Goal: Task Accomplishment & Management: Manage account settings

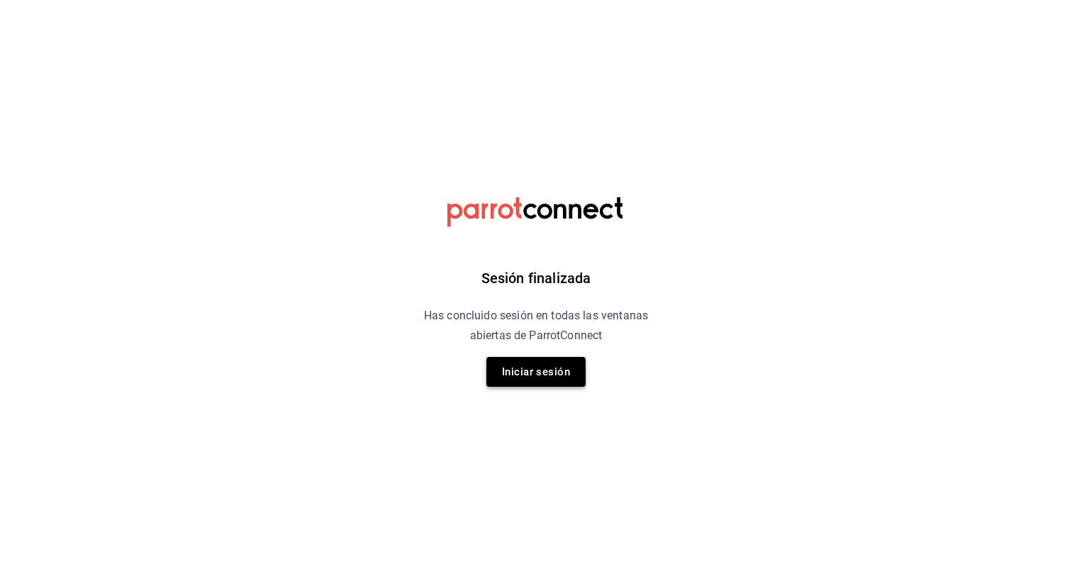
click at [505, 377] on button "Iniciar sesión" at bounding box center [535, 372] width 99 height 30
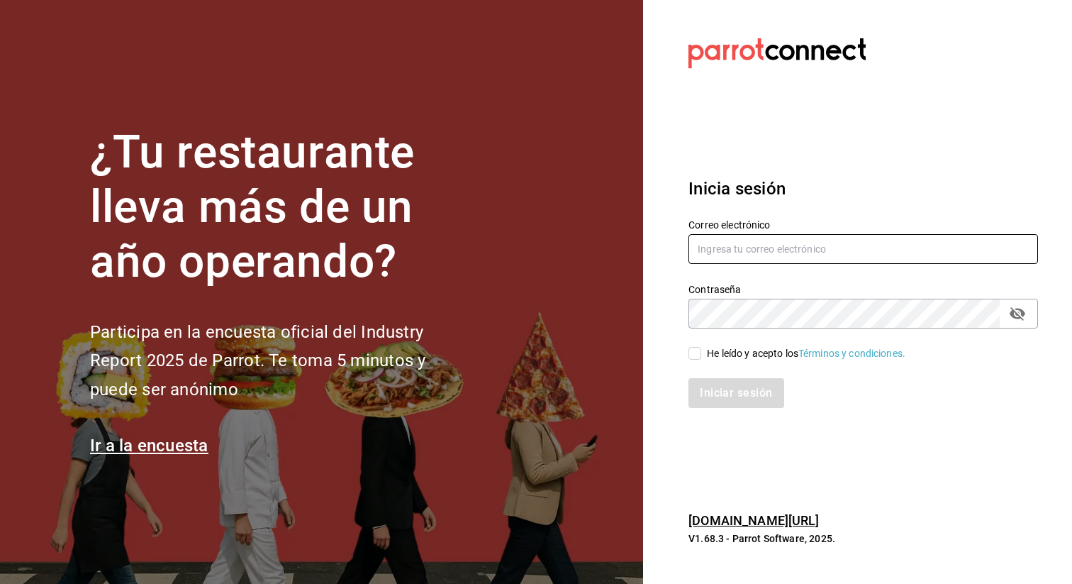
type input "admin@tacontodo.mx"
click at [701, 354] on span "He leído y acepto los Términos y condiciones." at bounding box center [803, 353] width 204 height 15
click at [701, 354] on input "He leído y acepto los Términos y condiciones." at bounding box center [694, 353] width 13 height 13
checkbox input "true"
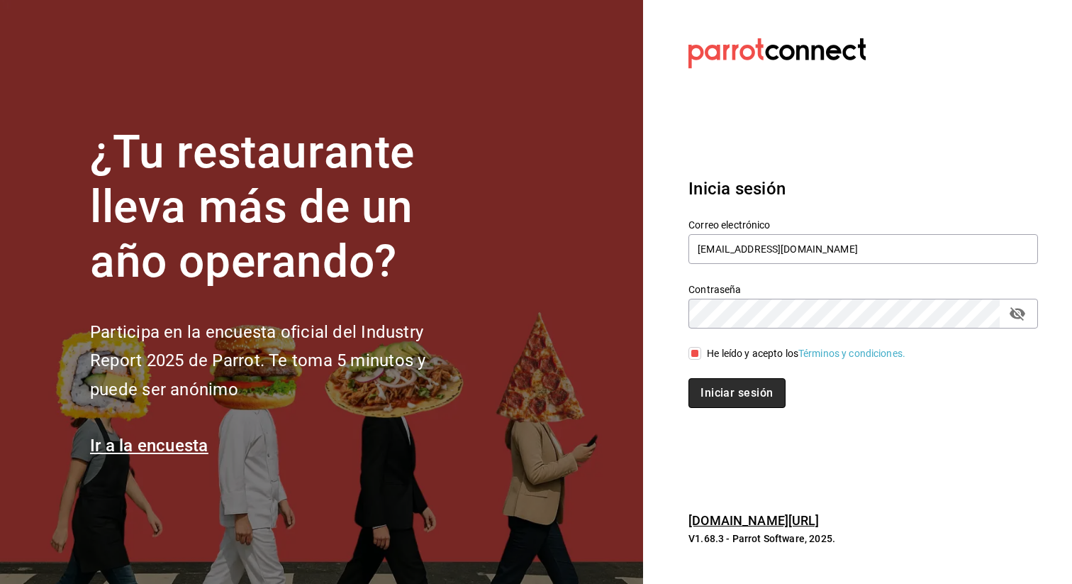
click at [708, 399] on button "Iniciar sesión" at bounding box center [736, 393] width 96 height 30
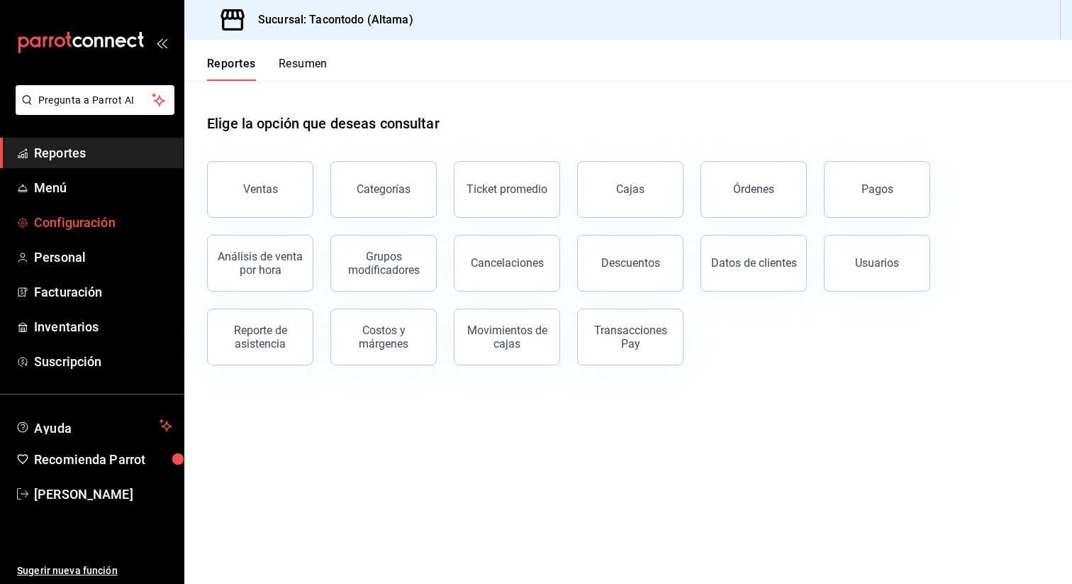
click at [64, 219] on span "Configuración" at bounding box center [103, 222] width 138 height 19
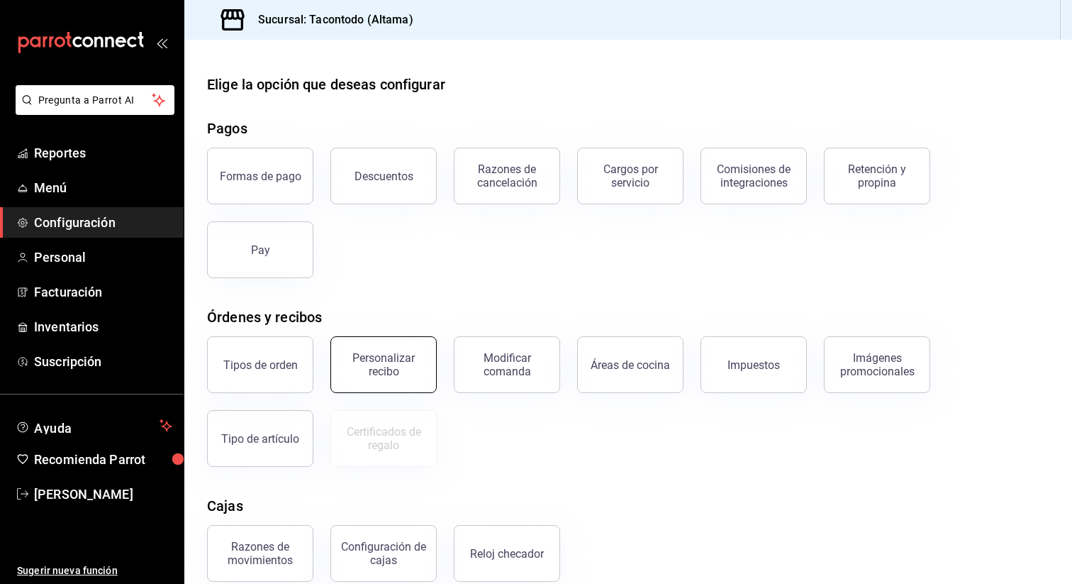
click at [370, 356] on div "Personalizar recibo" at bounding box center [384, 364] width 88 height 27
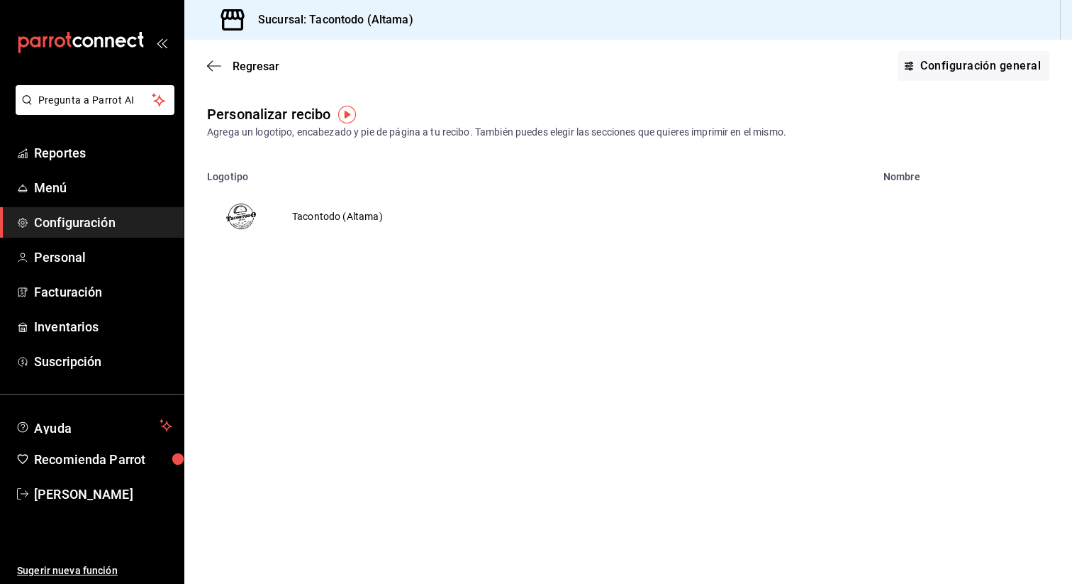
click at [337, 221] on td "Tacontodo (Altama)" at bounding box center [337, 216] width 125 height 68
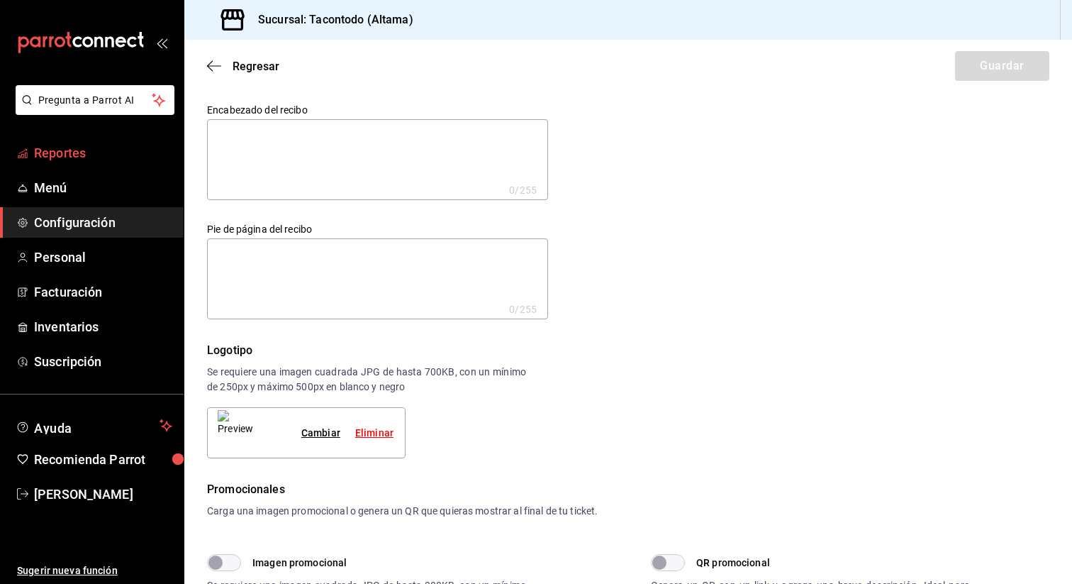
click at [47, 152] on span "Reportes" at bounding box center [103, 152] width 138 height 19
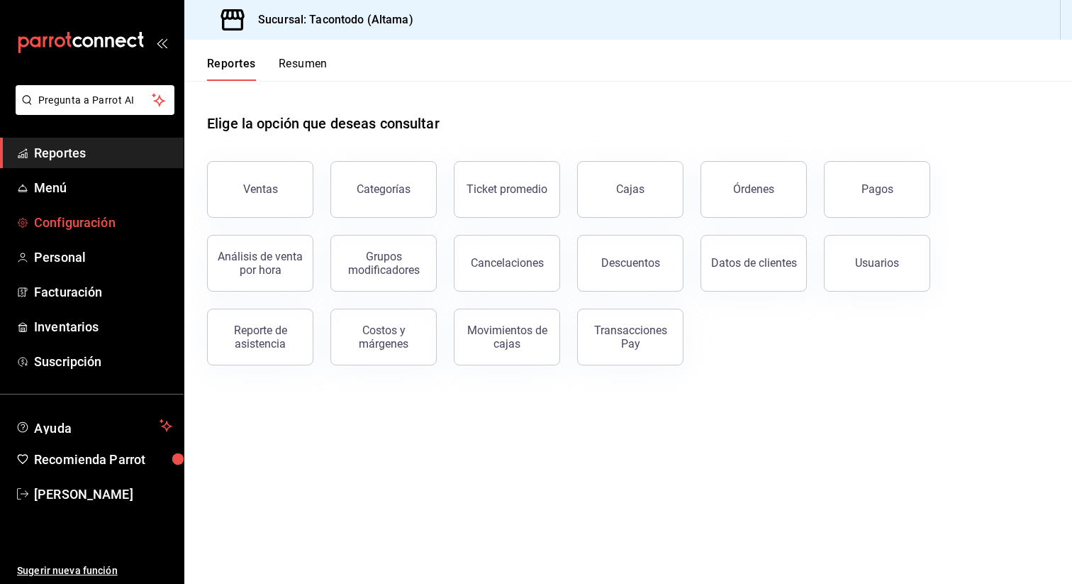
click at [81, 212] on link "Configuración" at bounding box center [92, 222] width 184 height 30
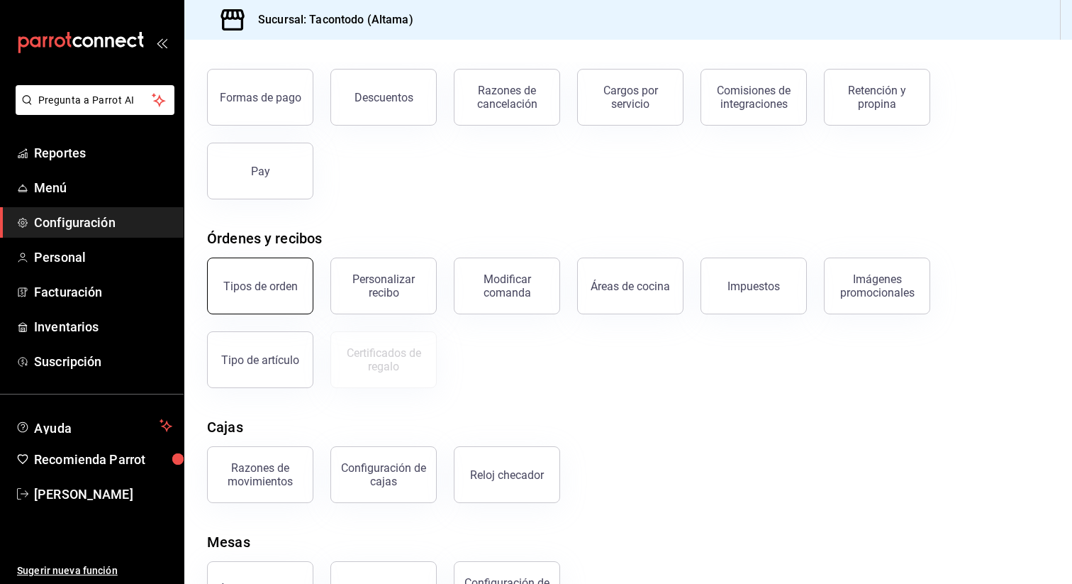
scroll to position [80, 0]
click at [378, 295] on div "Personalizar recibo" at bounding box center [384, 284] width 88 height 27
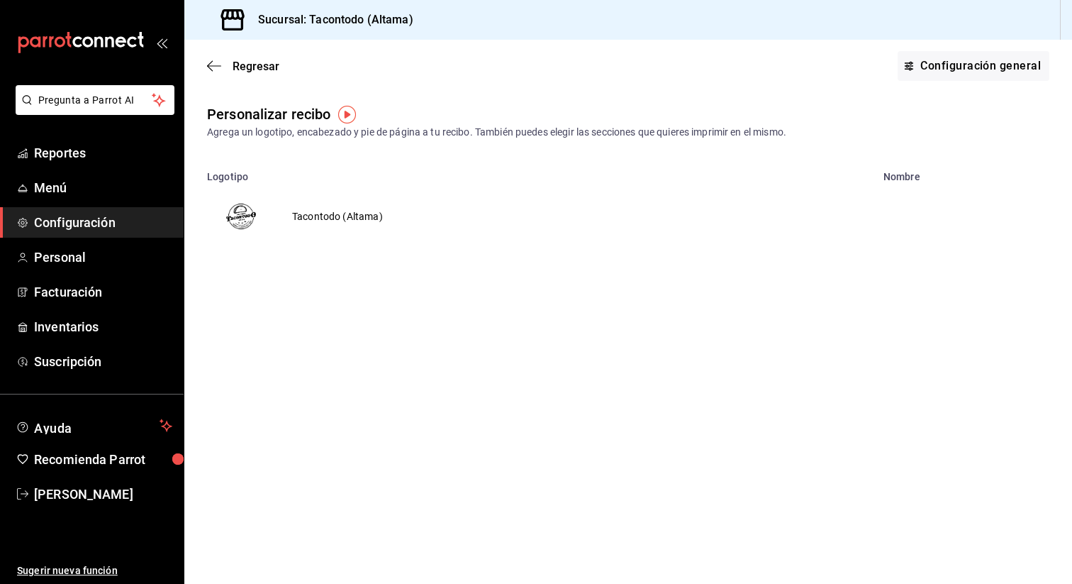
click at [334, 220] on td "Tacontodo (Altama)" at bounding box center [337, 216] width 125 height 68
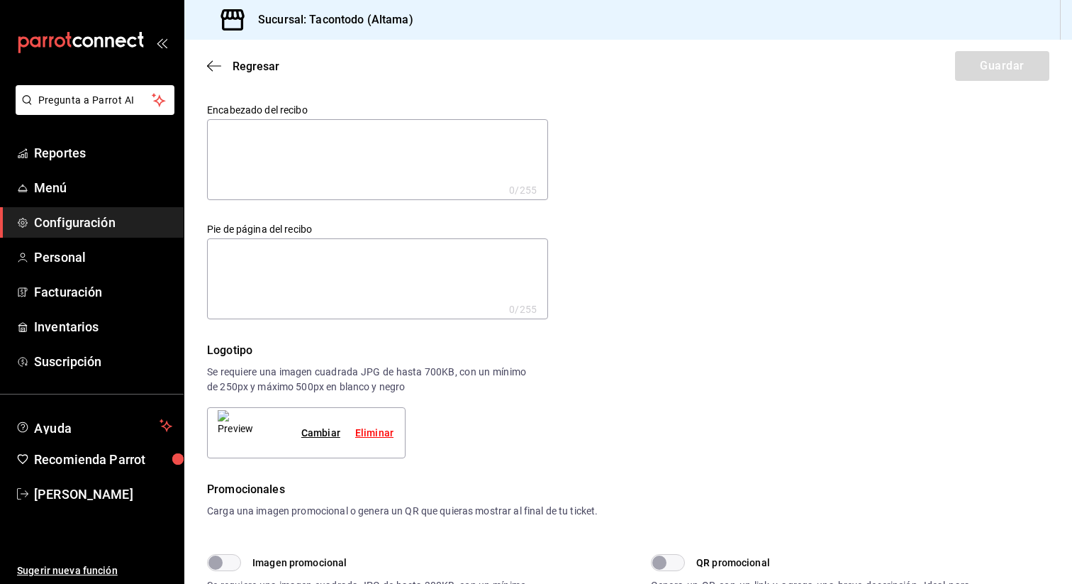
scroll to position [613, 0]
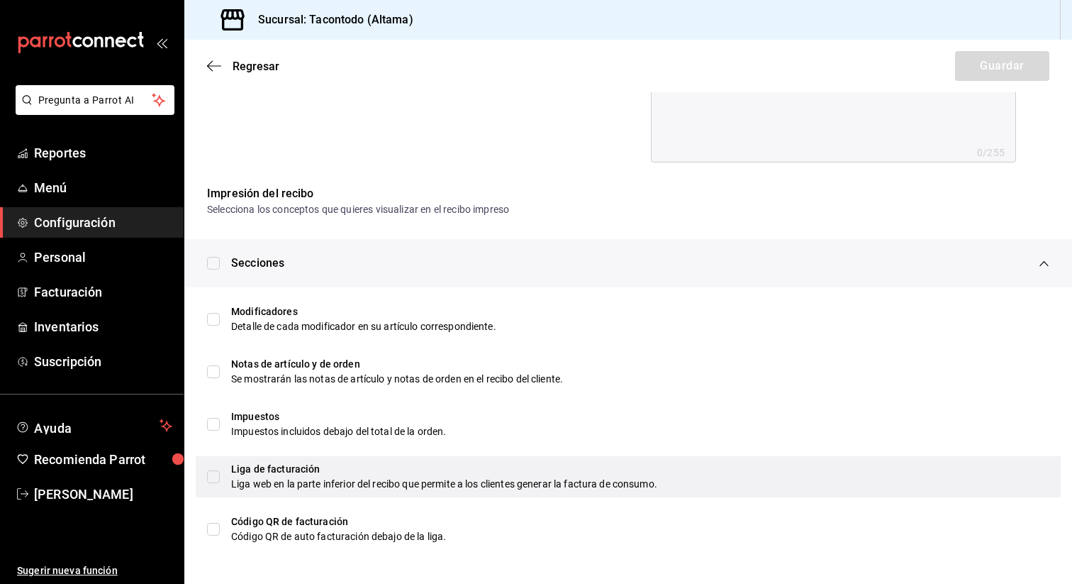
click at [217, 482] on input "checkbox" at bounding box center [213, 476] width 13 height 13
checkbox input "true"
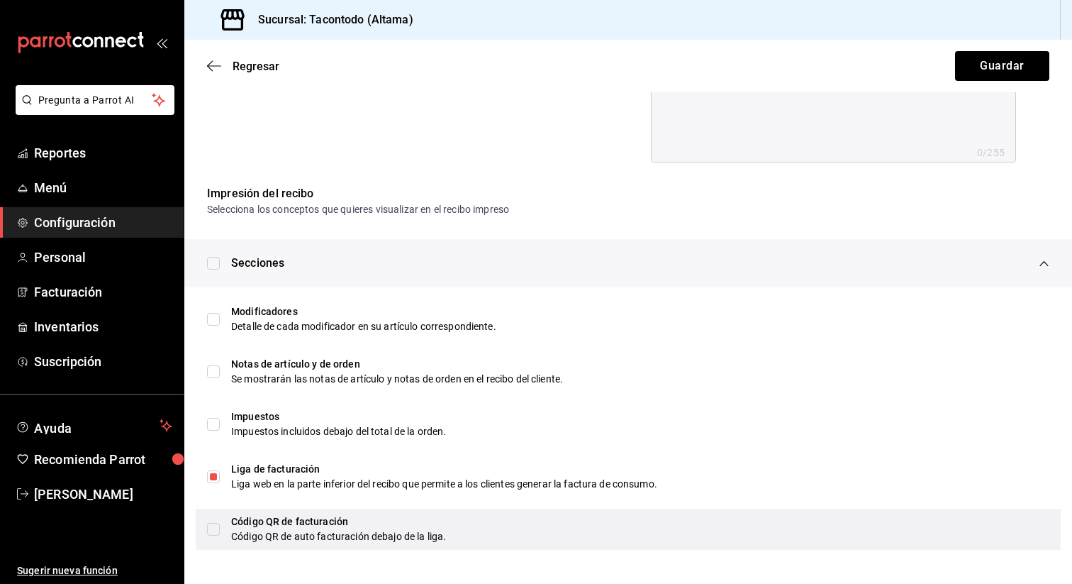
click at [213, 525] on input "checkbox" at bounding box center [213, 529] width 13 height 13
checkbox input "true"
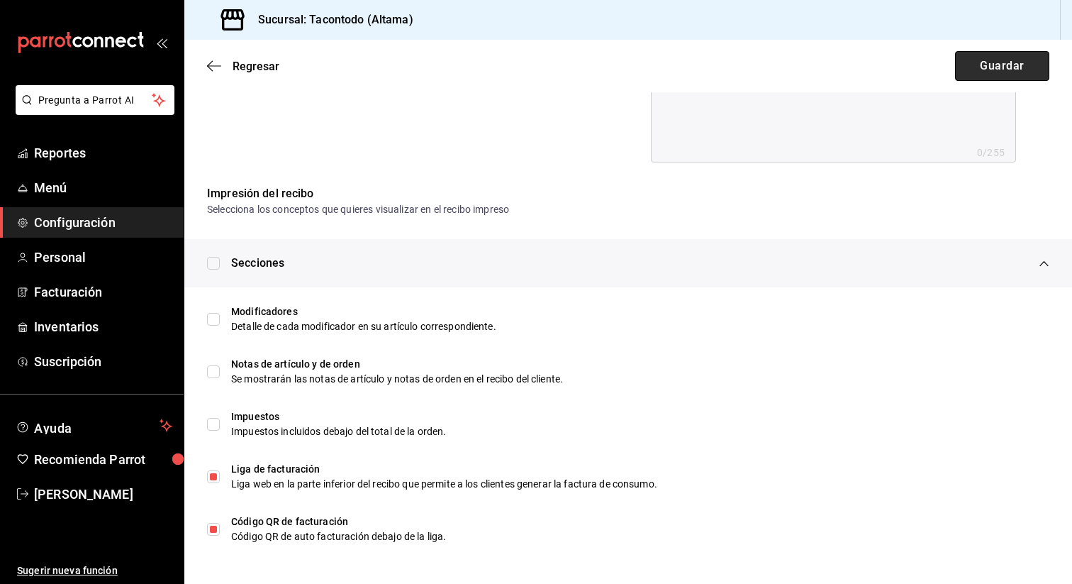
click at [997, 58] on button "Guardar" at bounding box center [1002, 66] width 94 height 30
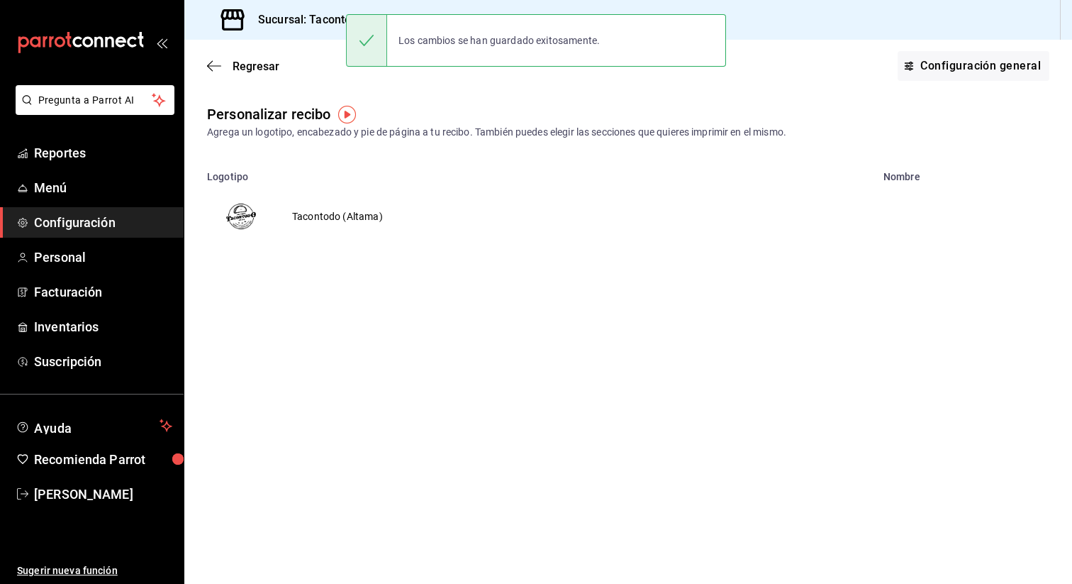
click at [311, 222] on td "Tacontodo (Altama)" at bounding box center [337, 216] width 125 height 68
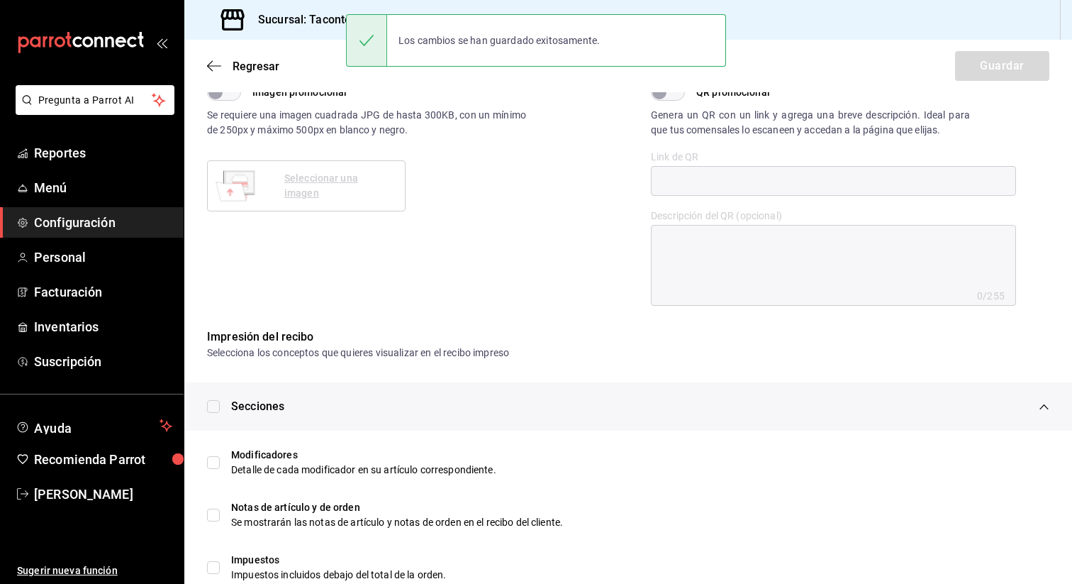
scroll to position [613, 0]
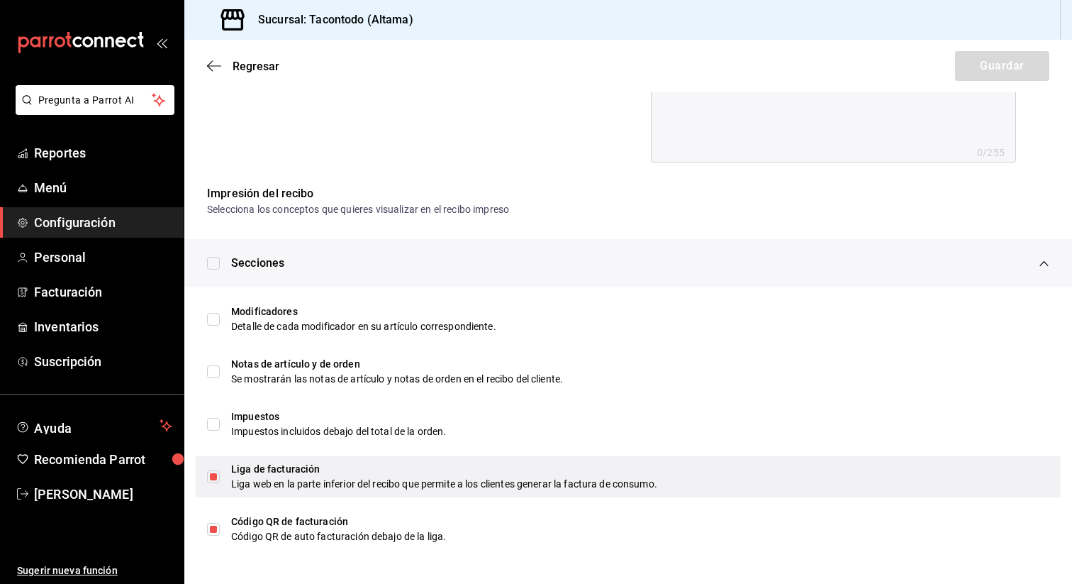
click at [211, 482] on input "checkbox" at bounding box center [213, 476] width 13 height 13
checkbox input "false"
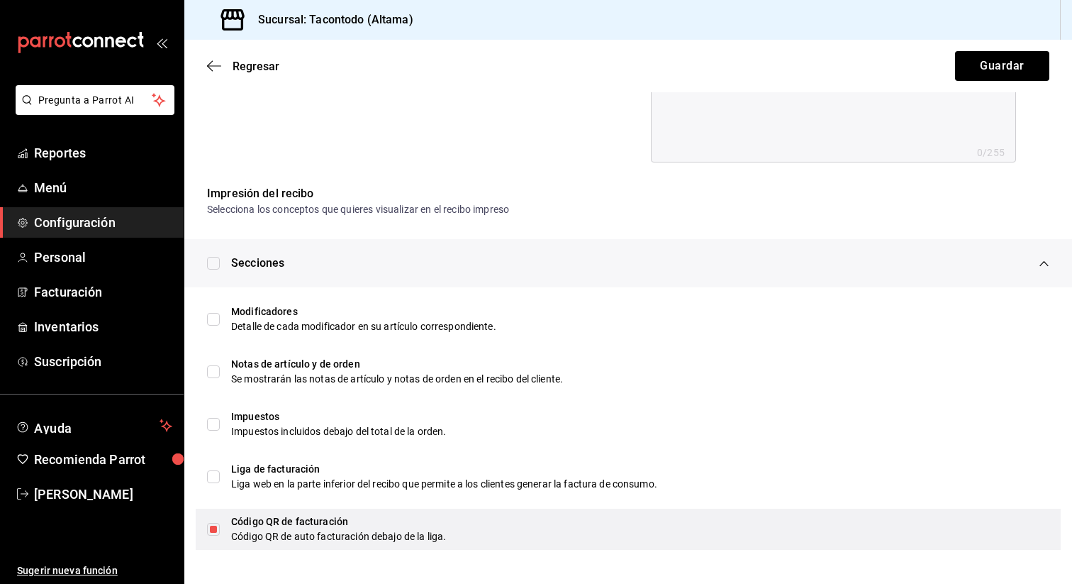
click at [212, 531] on input "checkbox" at bounding box center [213, 529] width 13 height 13
checkbox input "false"
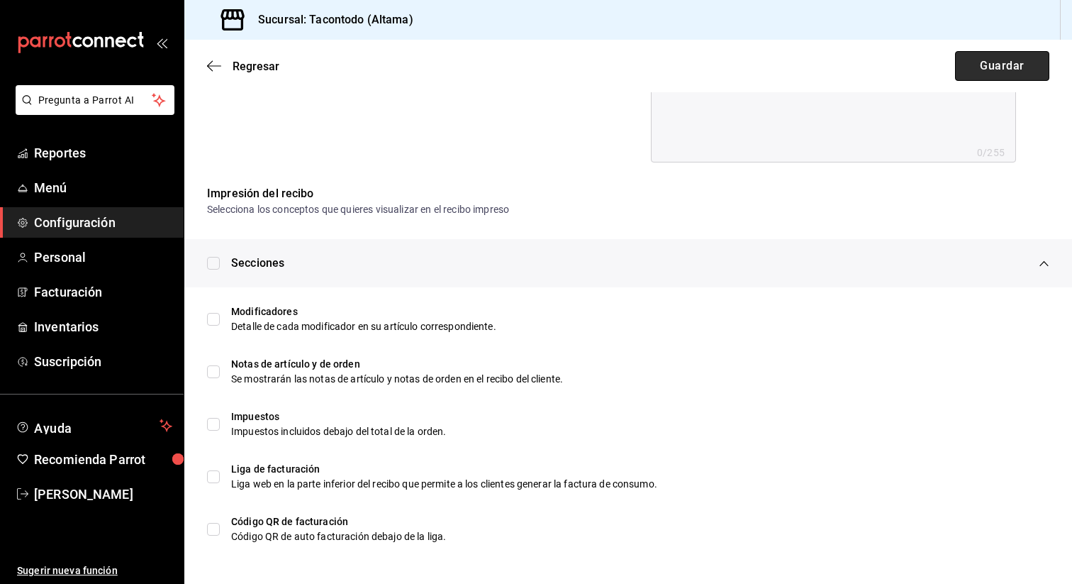
click at [1005, 68] on button "Guardar" at bounding box center [1002, 66] width 94 height 30
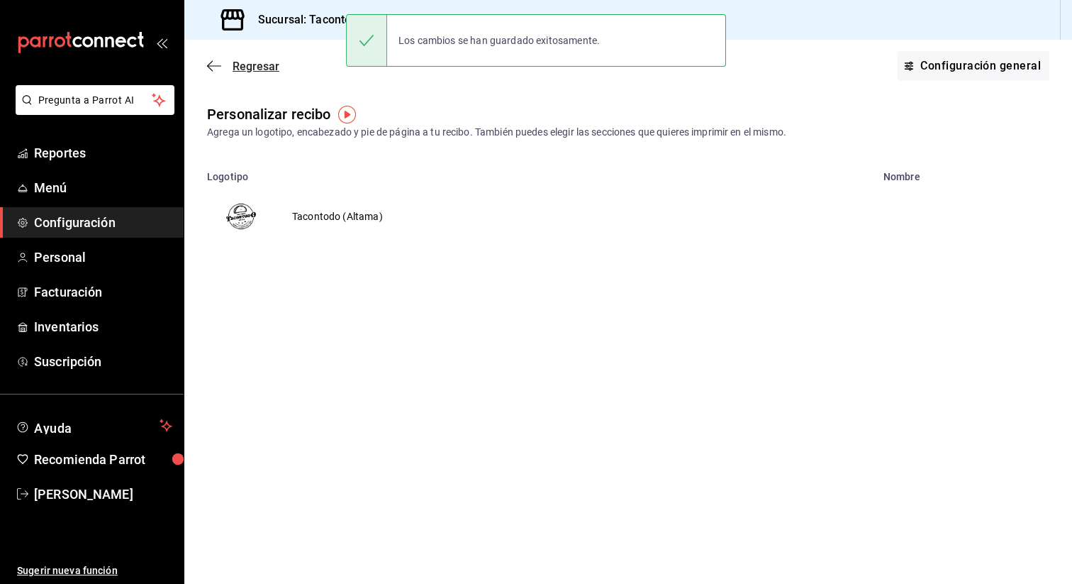
click at [236, 61] on span "Regresar" at bounding box center [256, 66] width 47 height 13
